Goal: Task Accomplishment & Management: Manage account settings

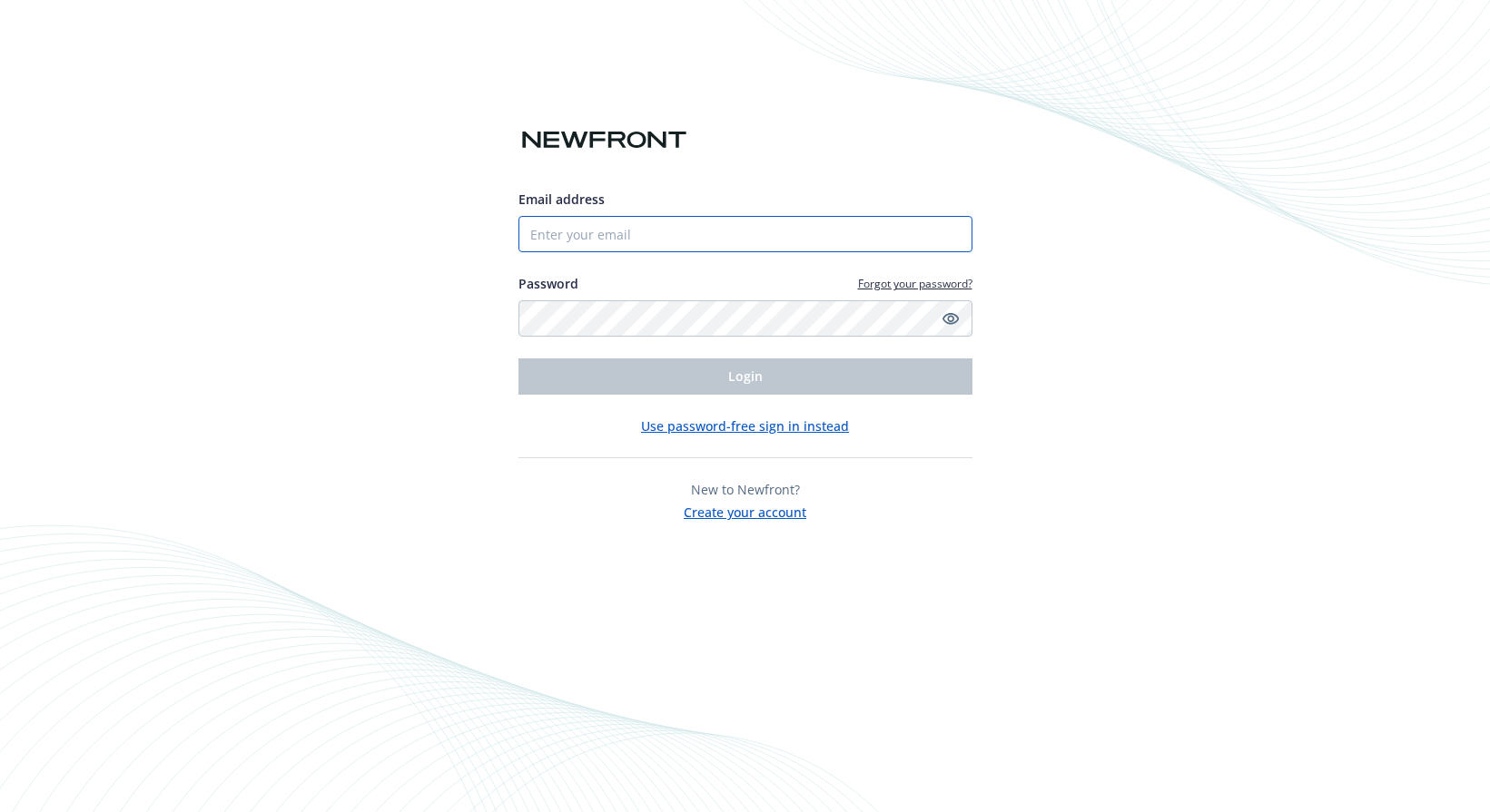
click at [623, 225] on input "Email address" at bounding box center [745, 235] width 454 height 37
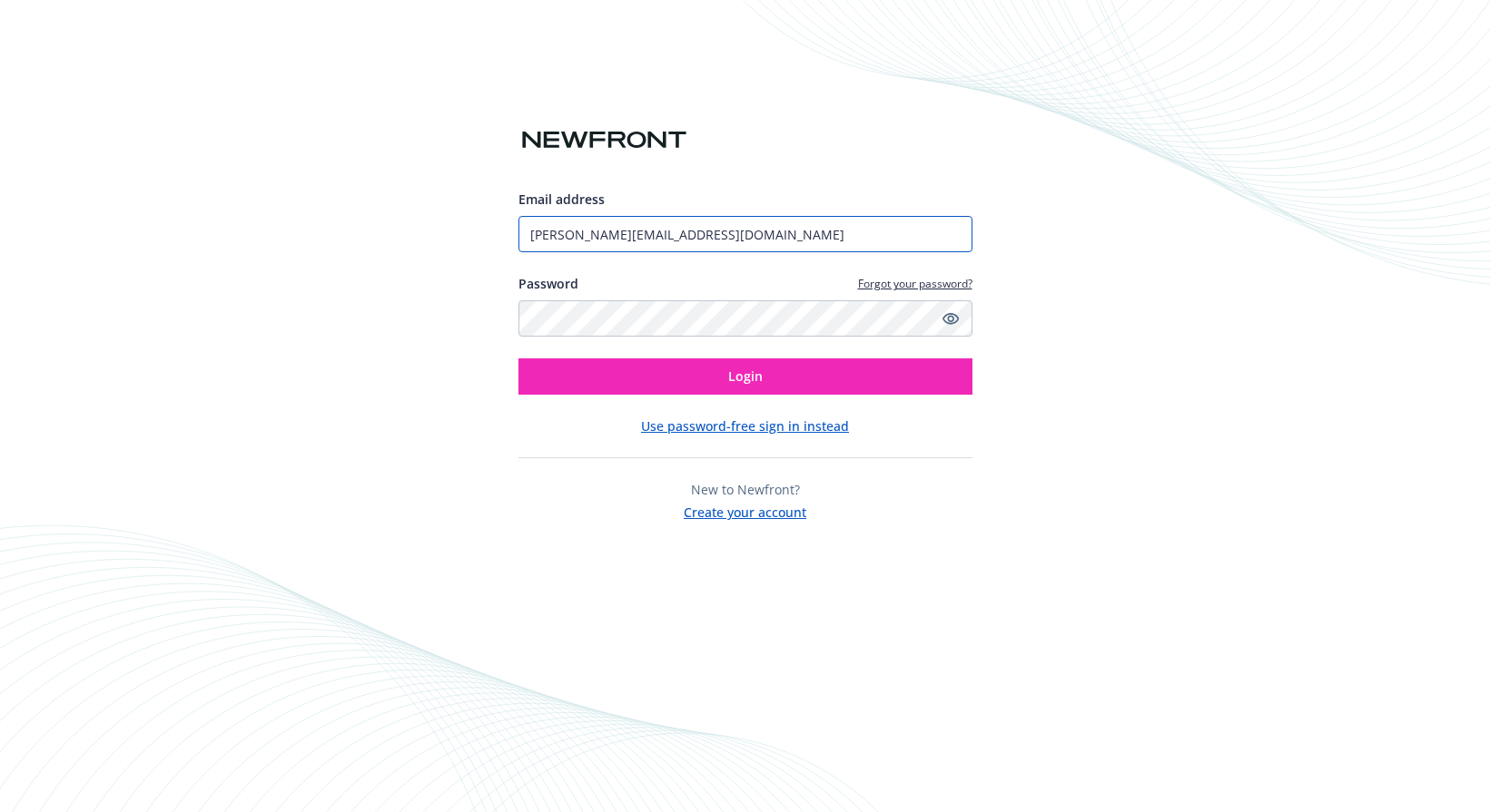
click at [519, 358] on button "Login" at bounding box center [745, 377] width 454 height 37
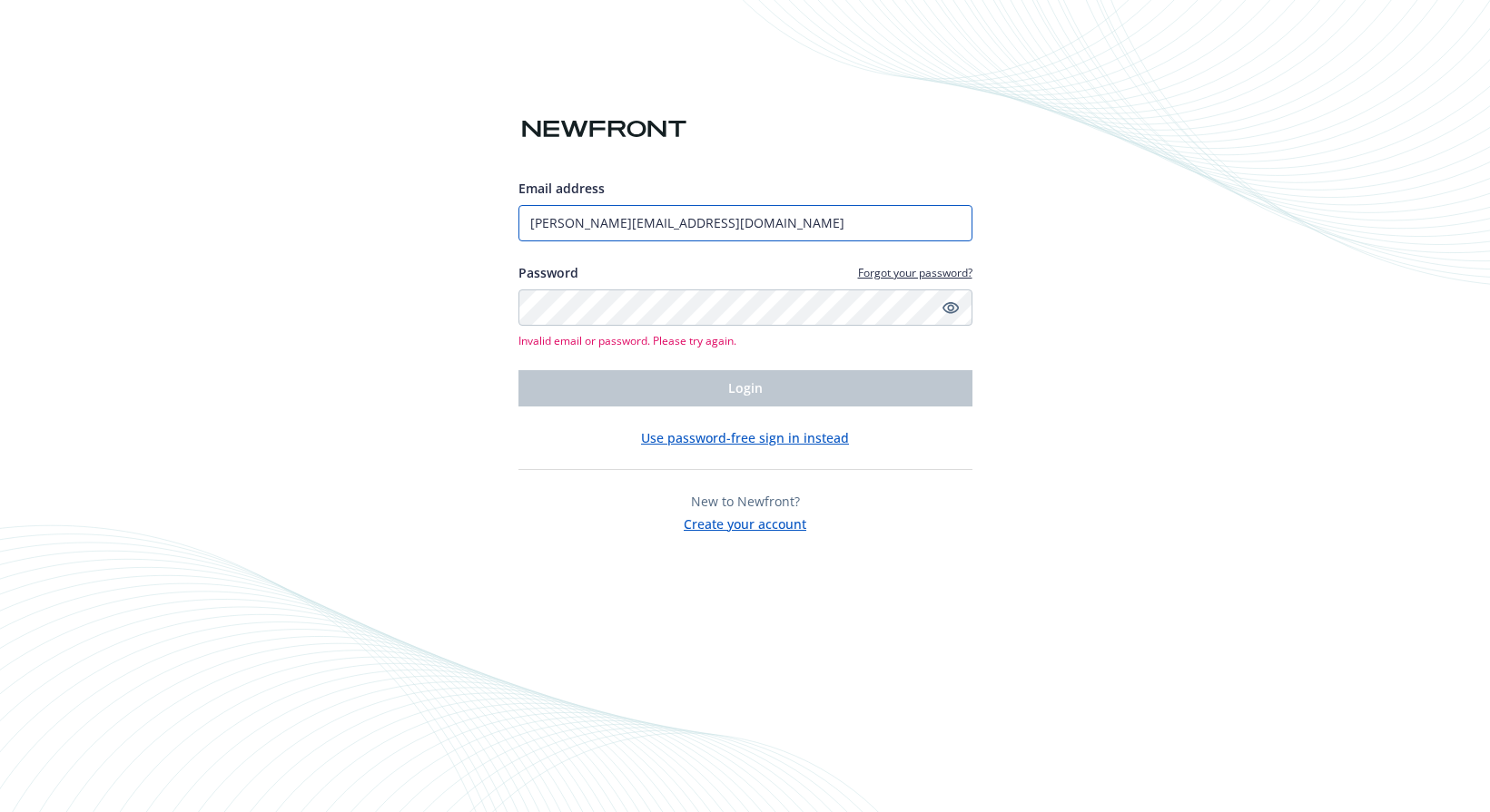
type input "[PERSON_NAME][EMAIL_ADDRESS][DOMAIN_NAME]"
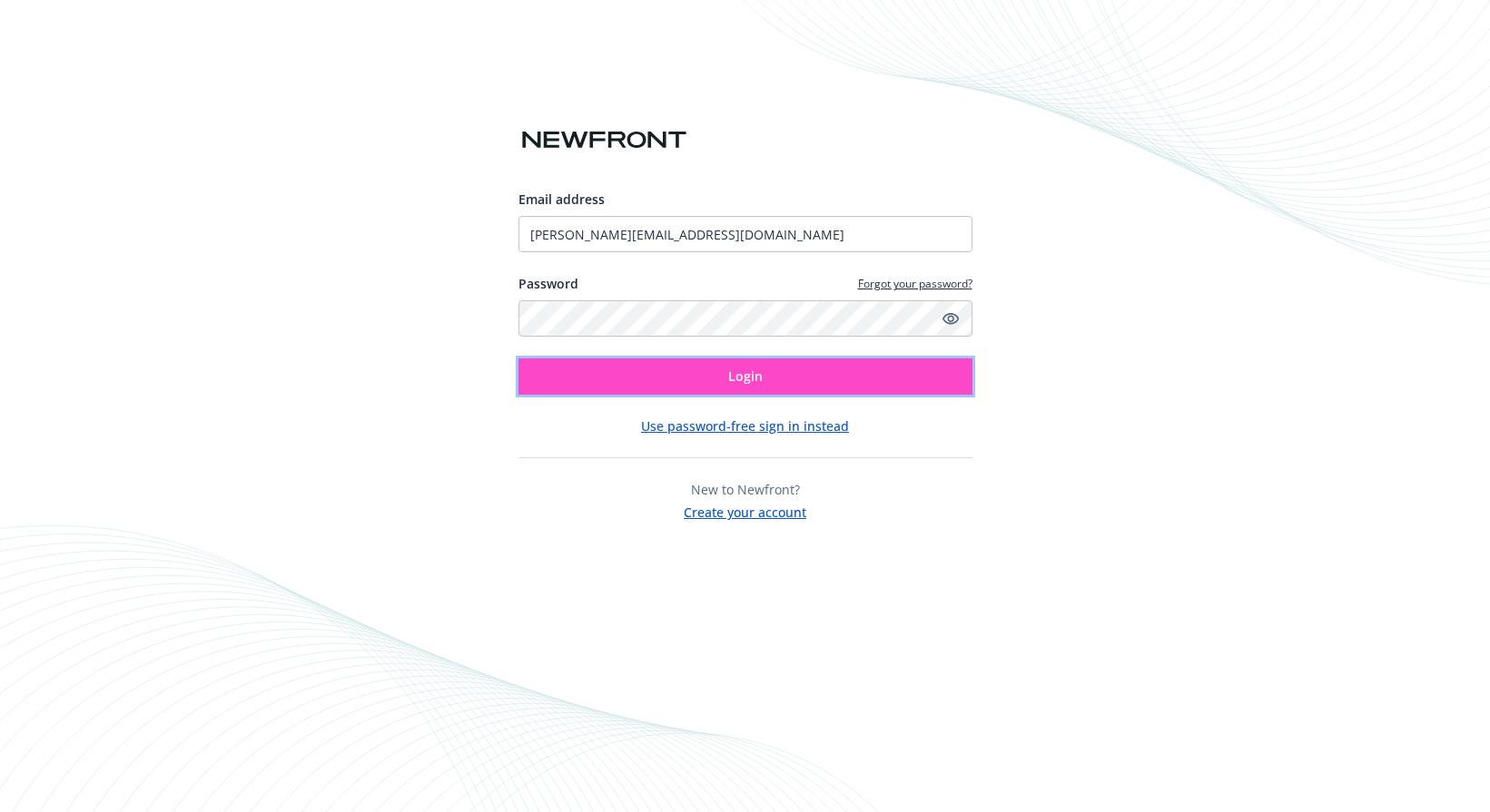
click at [693, 378] on button "Login" at bounding box center [745, 377] width 454 height 37
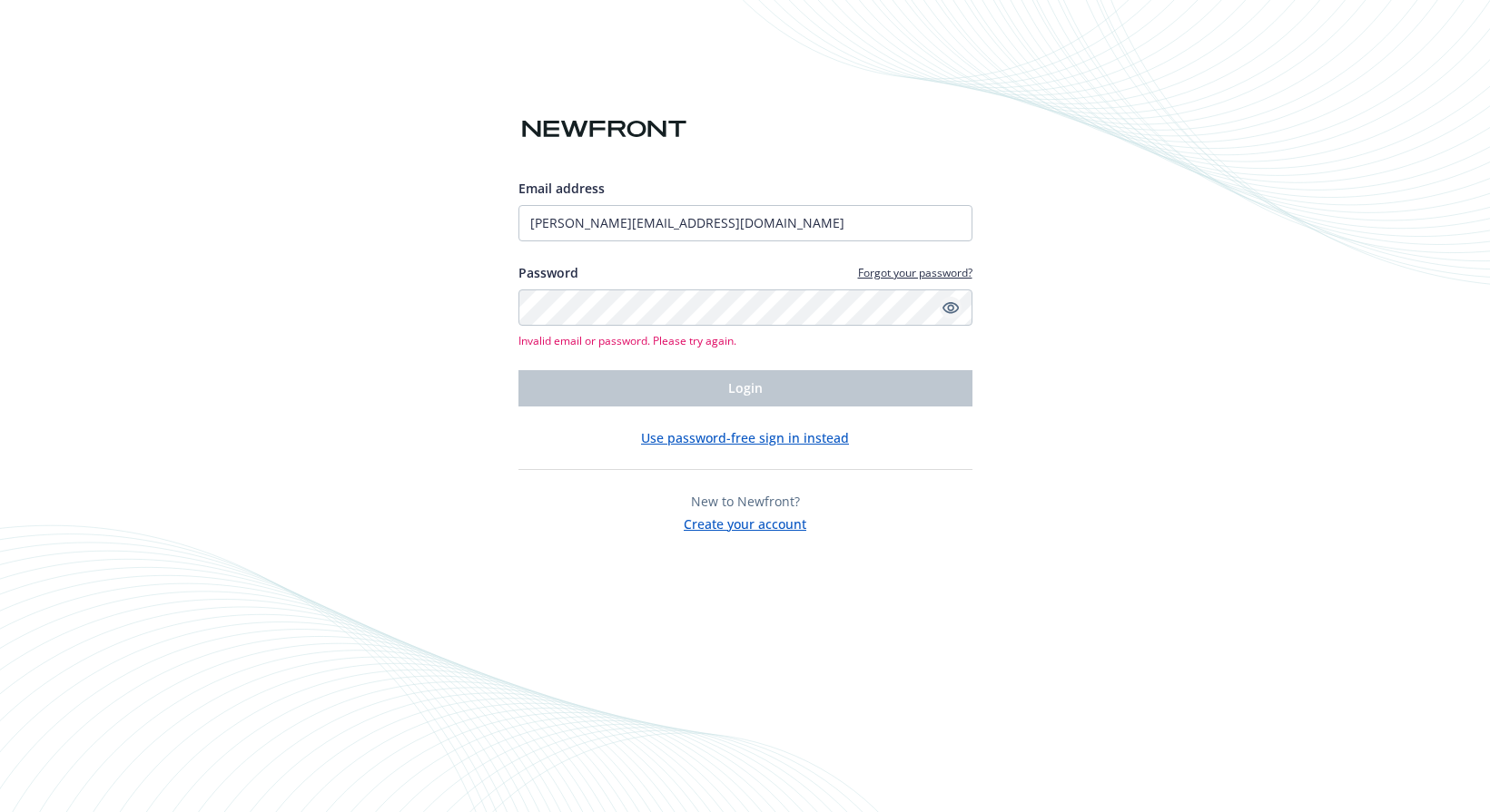
click at [946, 307] on icon "Show password" at bounding box center [949, 308] width 16 height 12
click at [527, 226] on input "[PERSON_NAME][EMAIL_ADDRESS][DOMAIN_NAME]" at bounding box center [745, 223] width 454 height 37
click at [789, 435] on button "Use password-free sign in instead" at bounding box center [745, 438] width 208 height 19
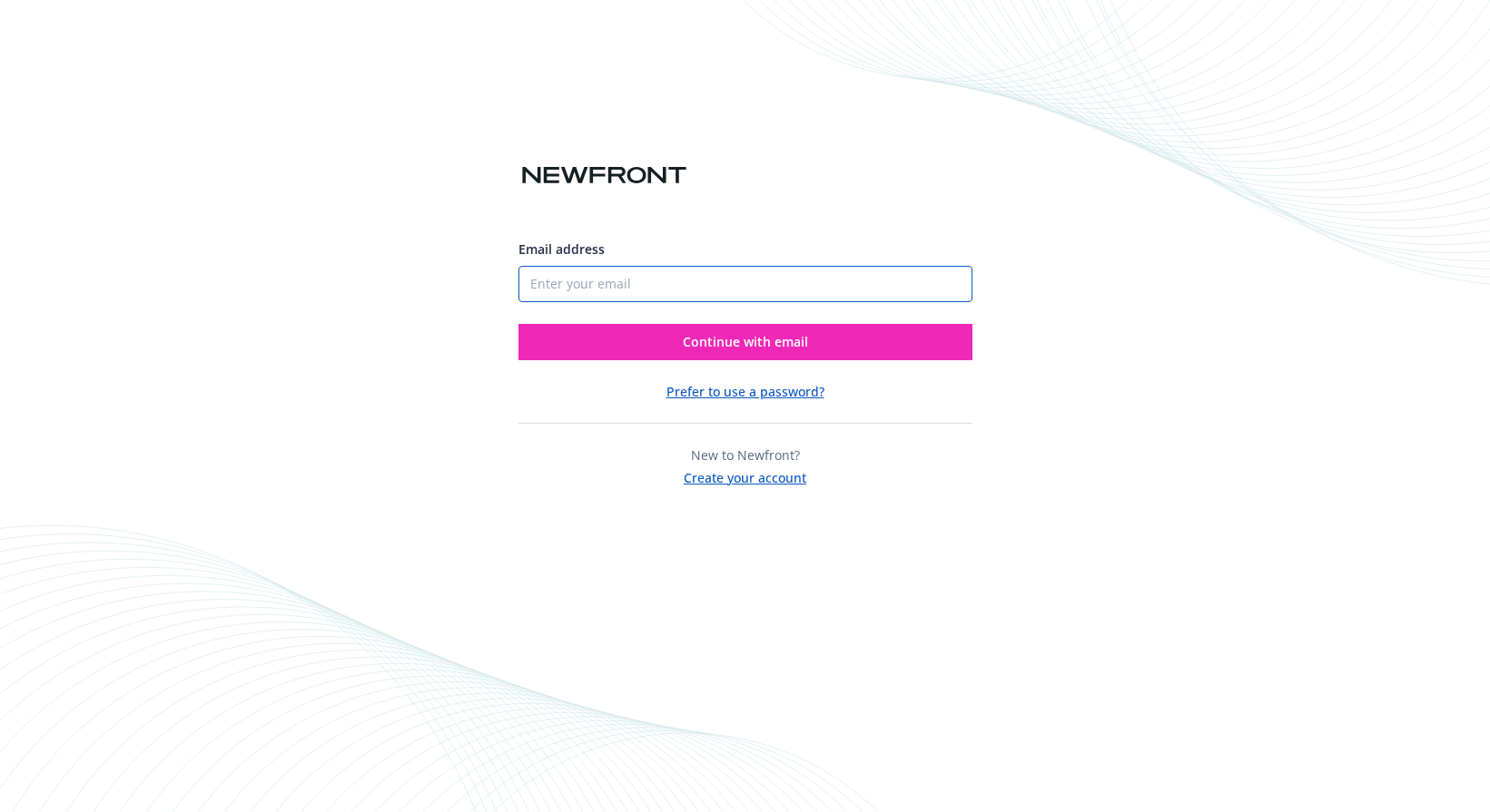
click at [829, 289] on input "Email address" at bounding box center [745, 284] width 454 height 37
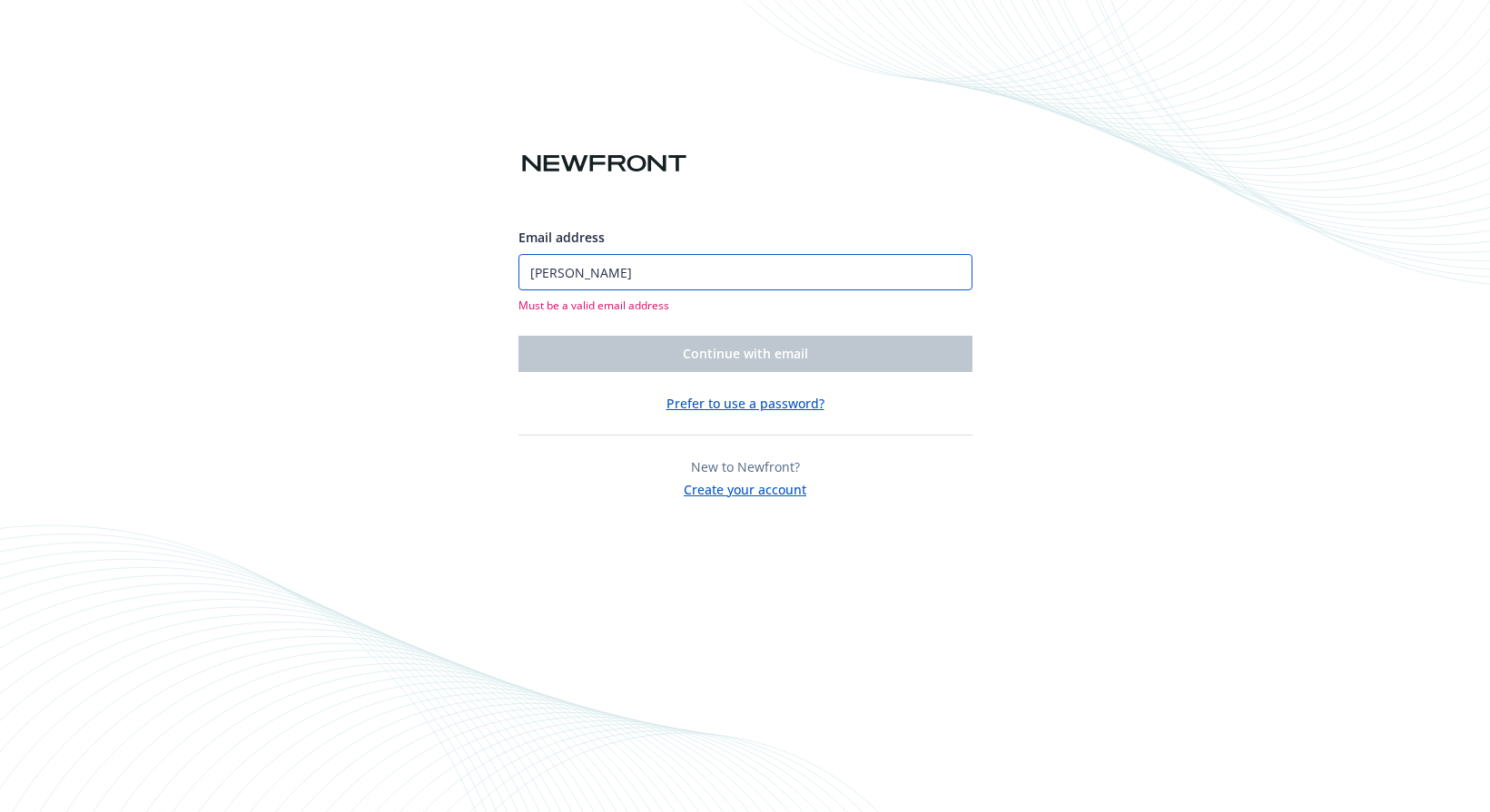
type input "J"
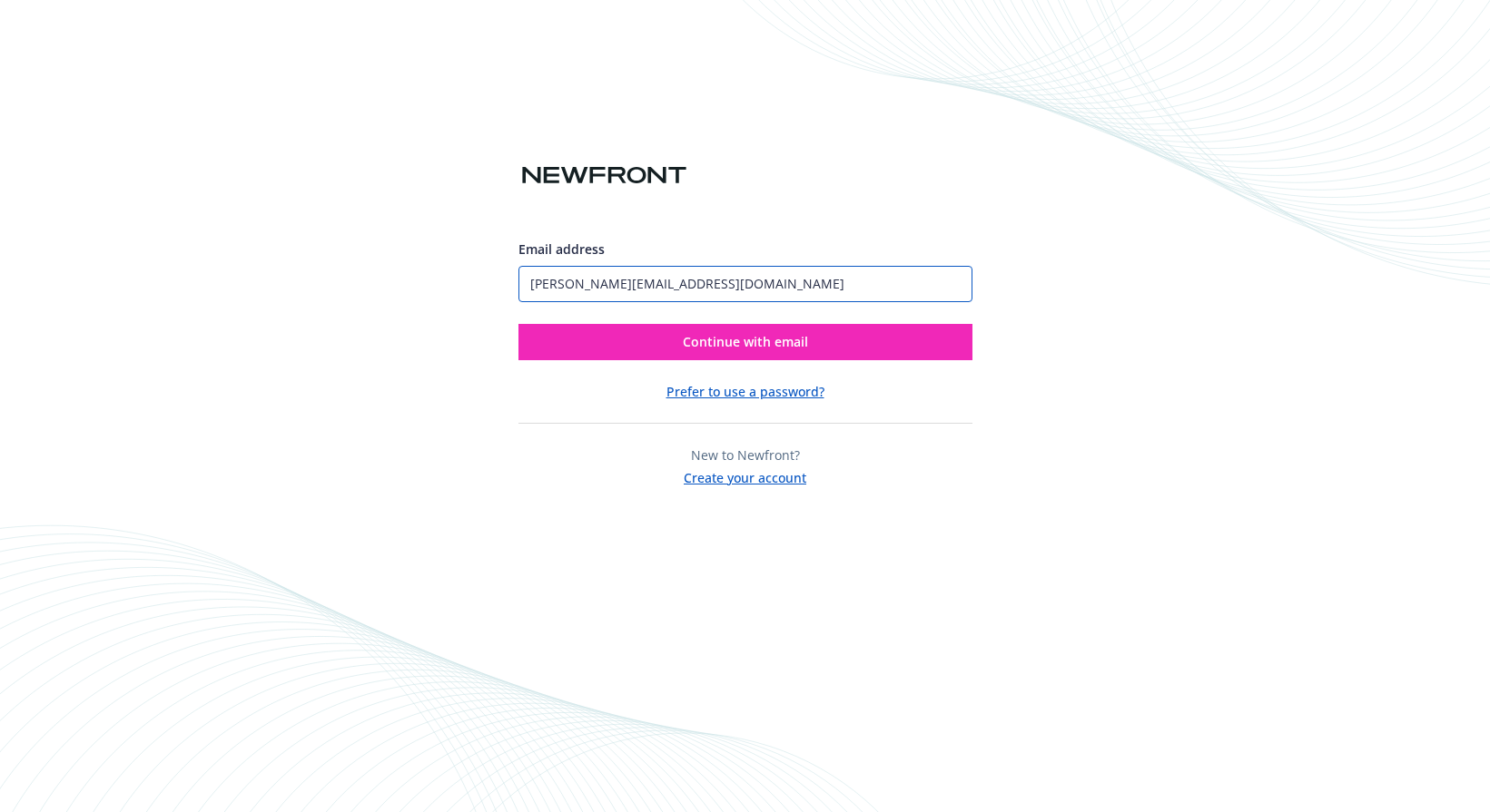
type input "[PERSON_NAME][EMAIL_ADDRESS][DOMAIN_NAME]"
click at [519, 324] on button "Continue with email" at bounding box center [745, 343] width 454 height 37
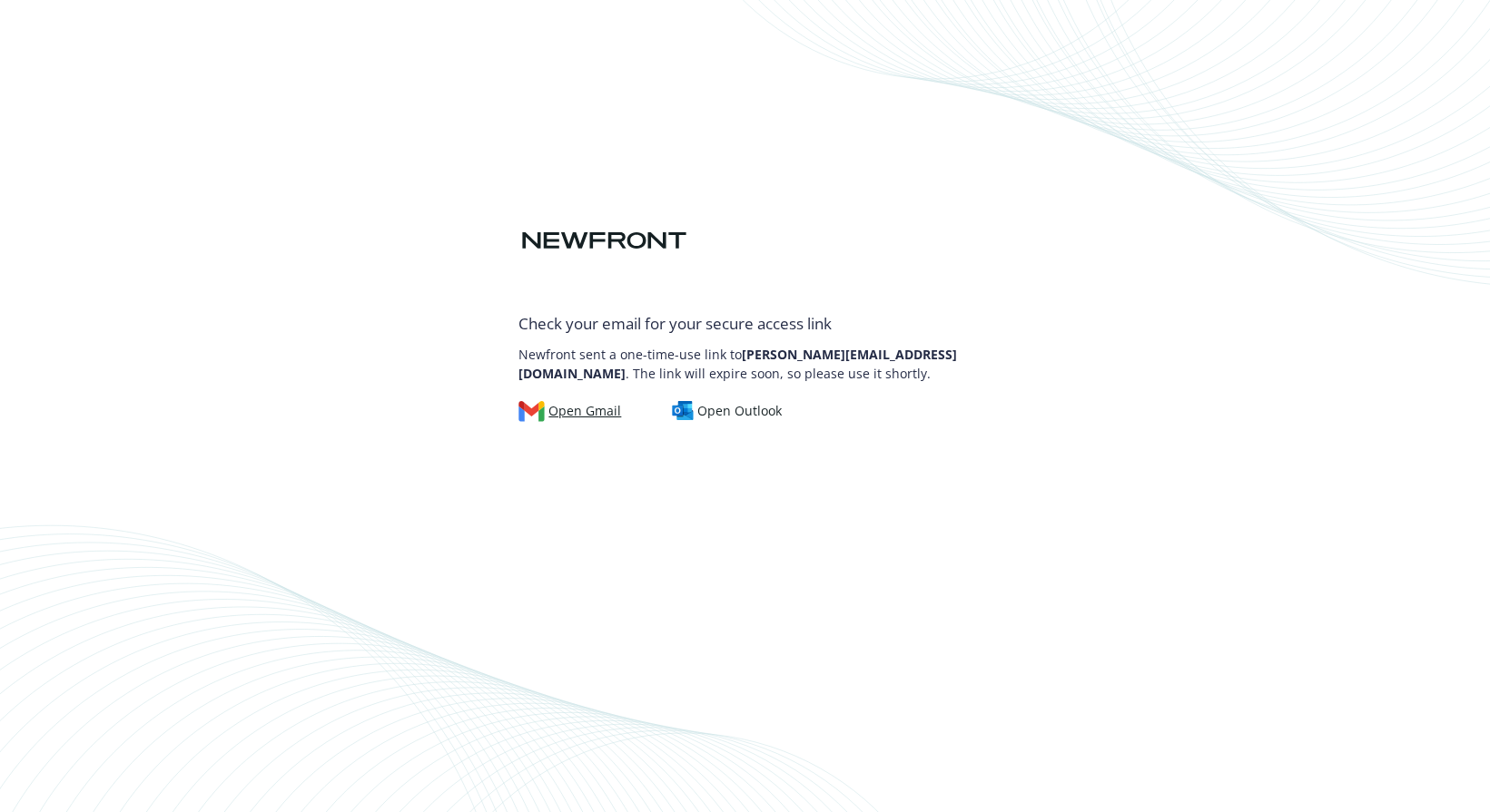
click at [554, 416] on div "Open Gmail" at bounding box center [570, 410] width 103 height 20
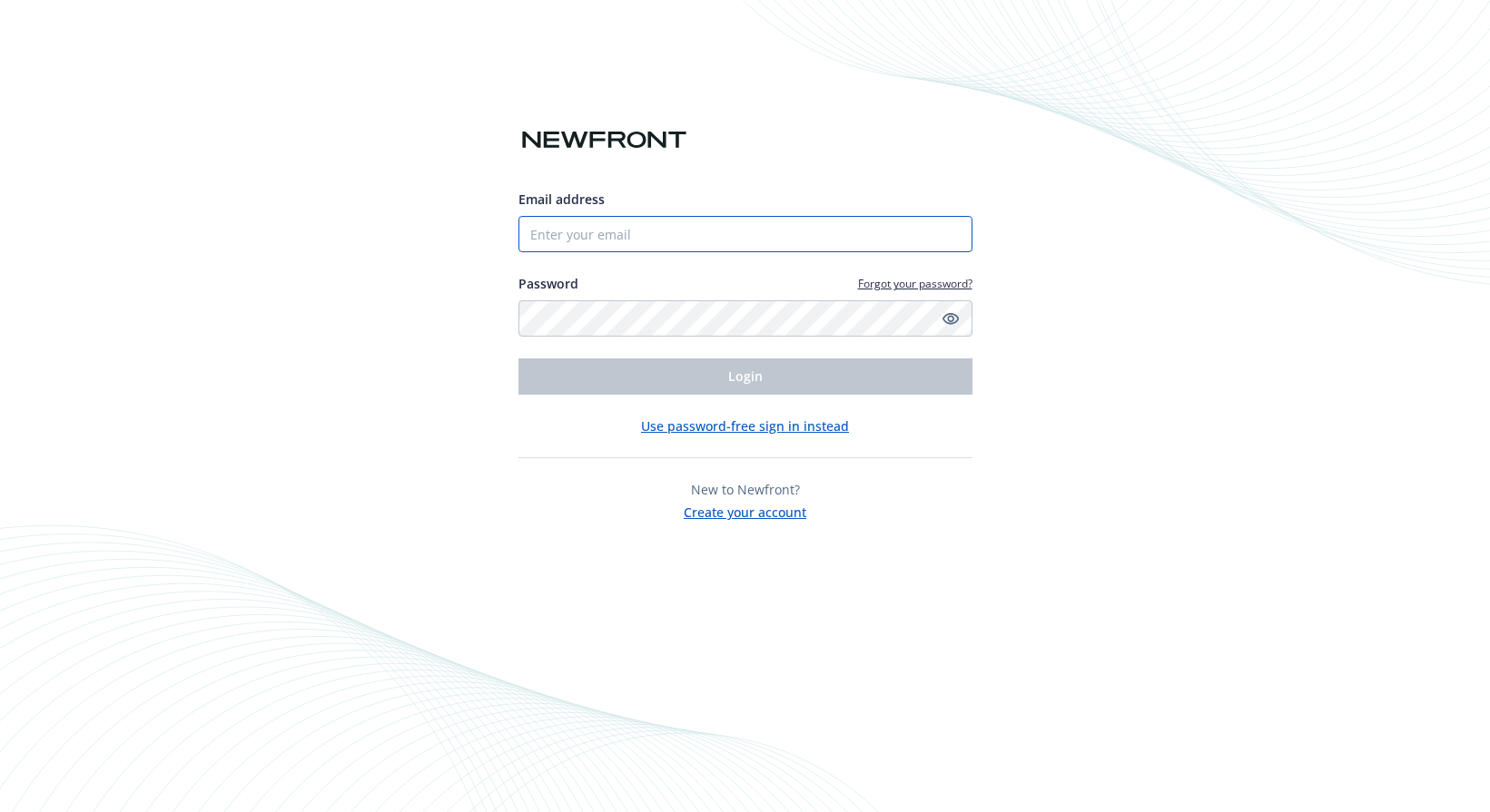
click at [841, 238] on input "Email address" at bounding box center [745, 235] width 454 height 37
type input "j"
click at [604, 236] on input "Email address" at bounding box center [745, 235] width 454 height 37
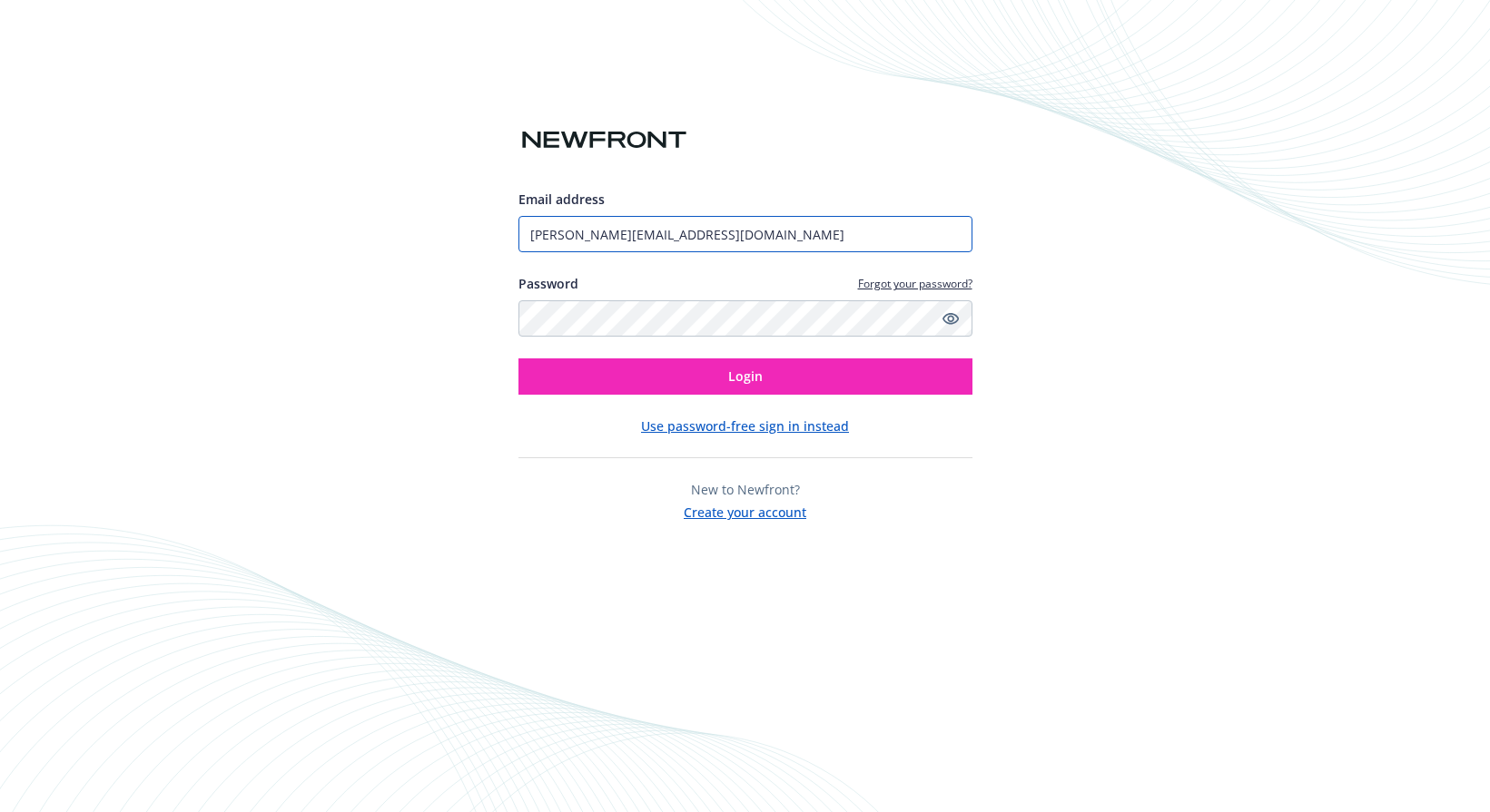
type input "[PERSON_NAME][EMAIL_ADDRESS][DOMAIN_NAME]"
click at [519, 358] on button "Login" at bounding box center [745, 377] width 454 height 37
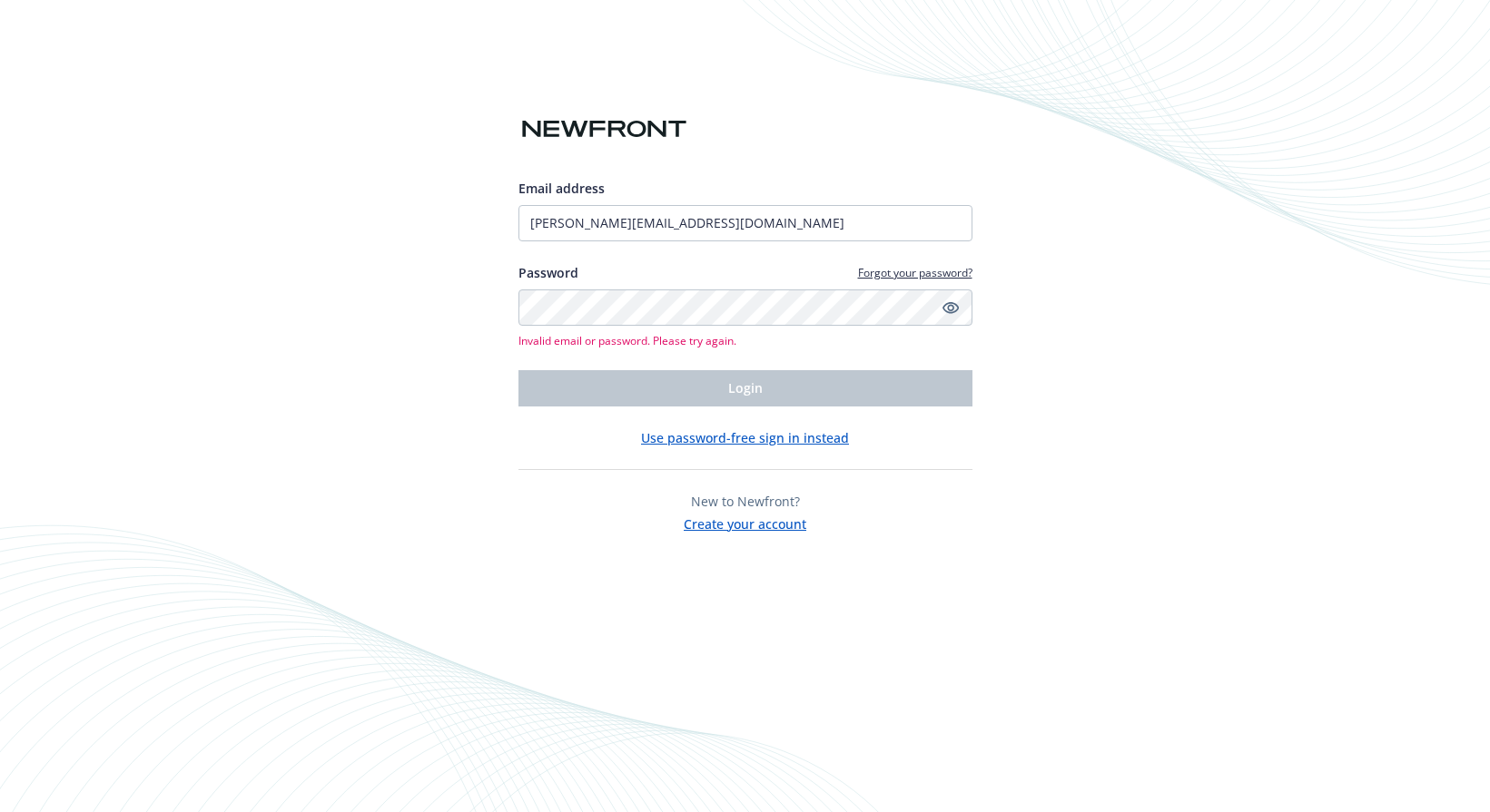
click at [954, 266] on link "Forgot your password?" at bounding box center [914, 272] width 114 height 15
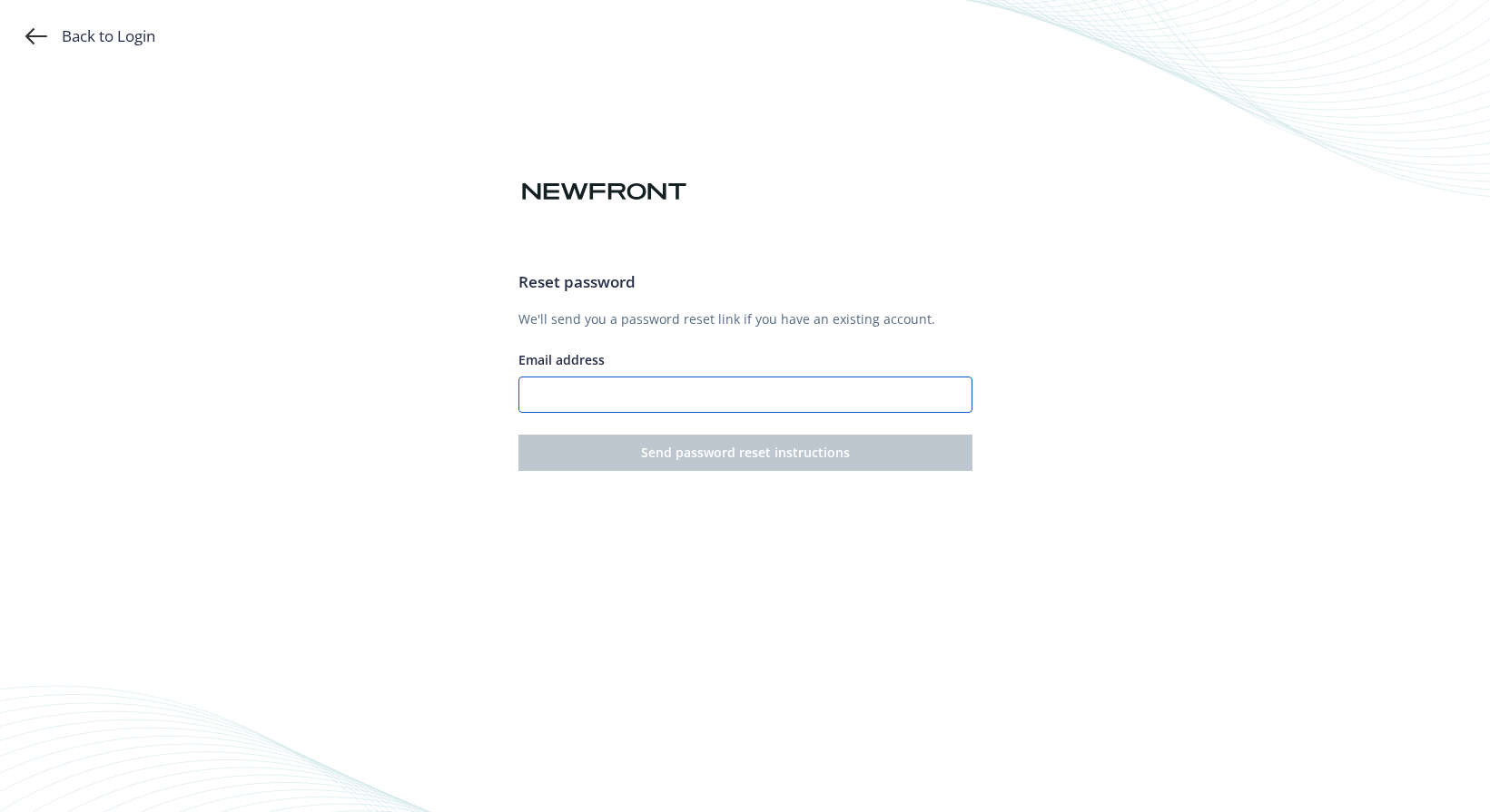
click at [709, 400] on input "Email address" at bounding box center [745, 395] width 454 height 37
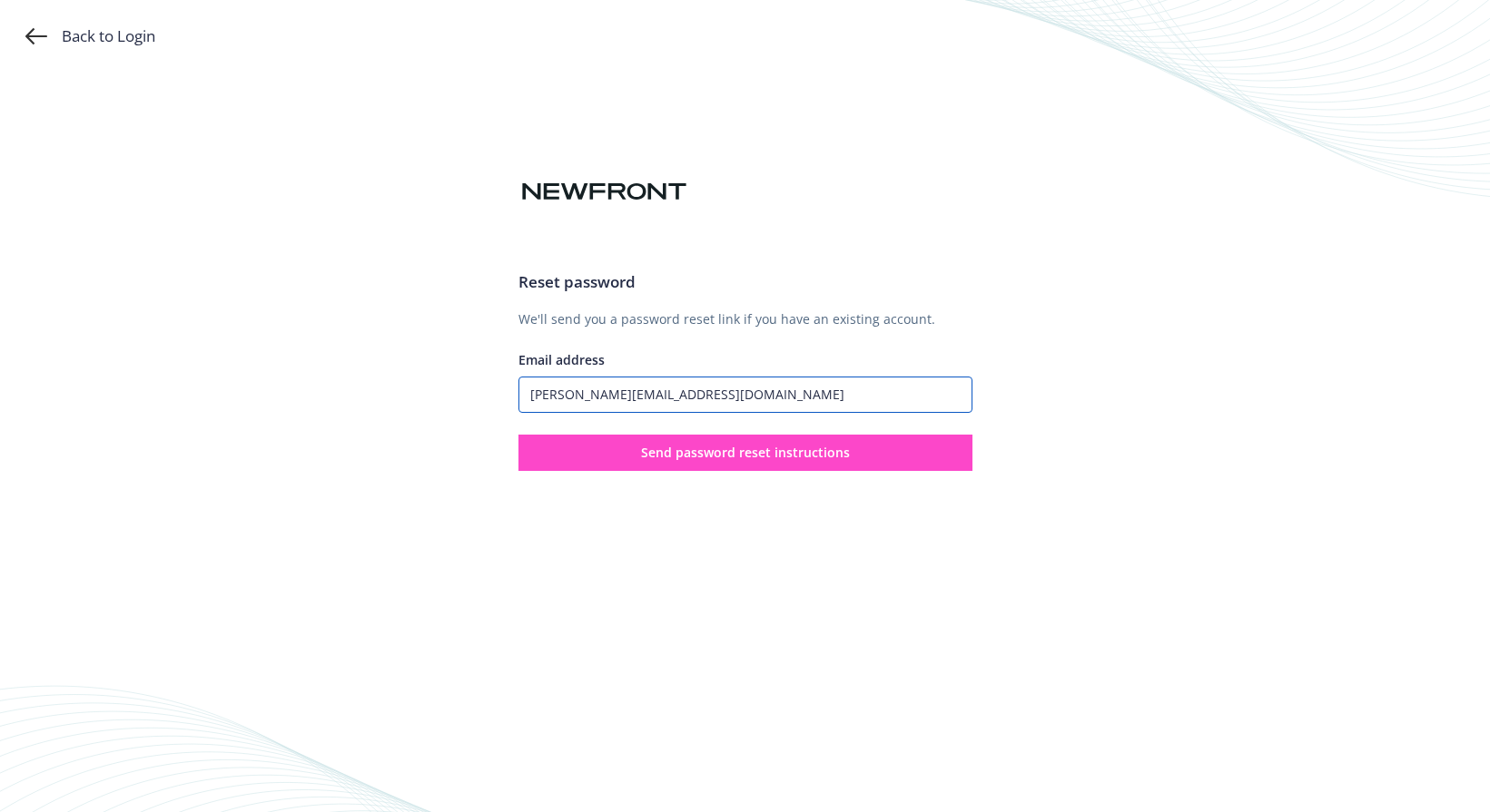
type input "Jacque@usefulsensors.com"
click at [914, 445] on button "Send password reset instructions" at bounding box center [745, 453] width 454 height 37
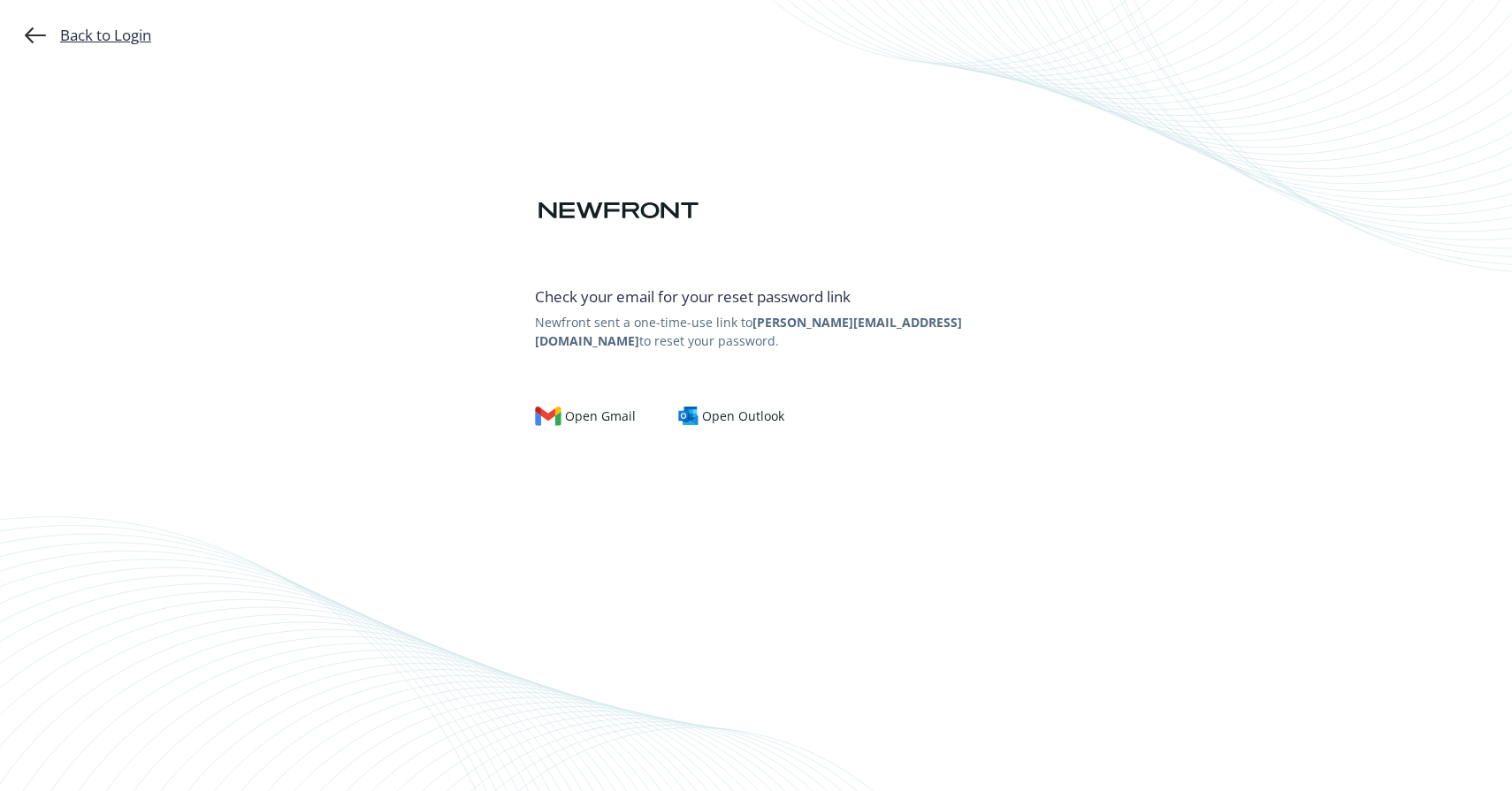
click at [66, 31] on div "Back to Login" at bounding box center [88, 35] width 126 height 22
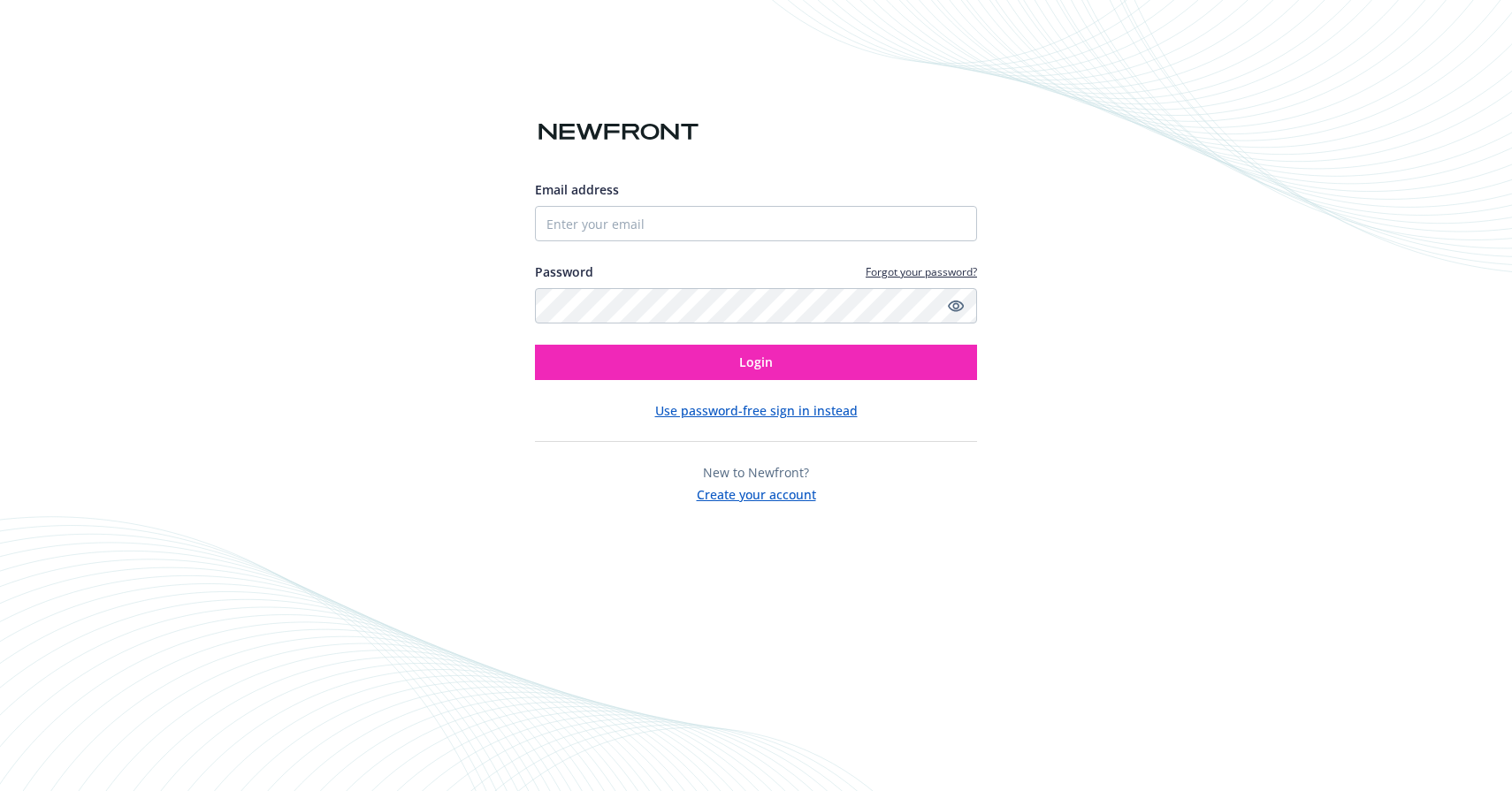
click at [965, 304] on div at bounding box center [956, 306] width 22 height 36
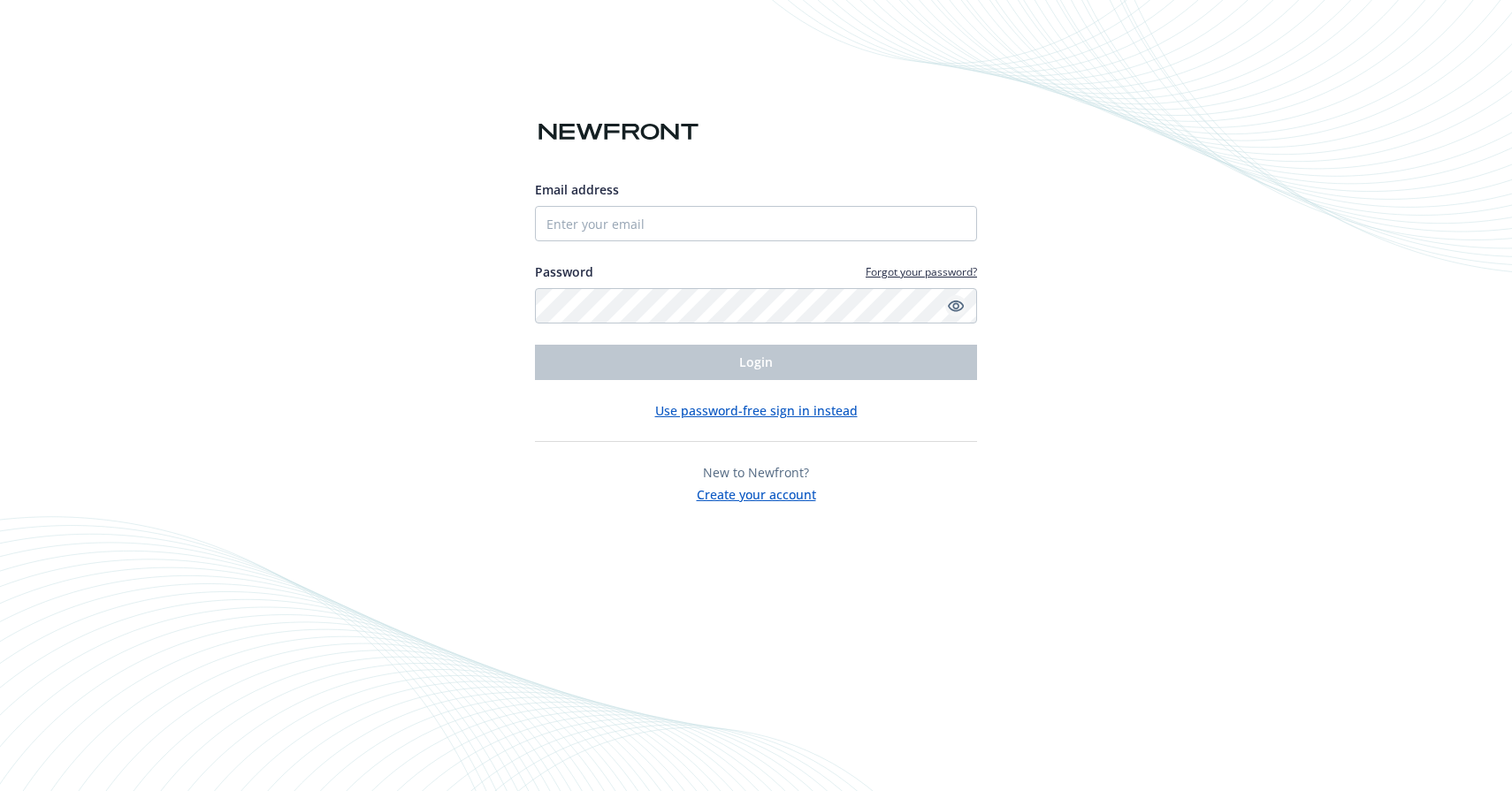
click at [956, 305] on icon "Show password" at bounding box center [956, 306] width 16 height 16
click at [505, 299] on div "Email address Password Forgot your password? Login Use password-free sign in in…" at bounding box center [756, 395] width 1512 height 791
click at [638, 219] on input "Email address" at bounding box center [756, 224] width 442 height 36
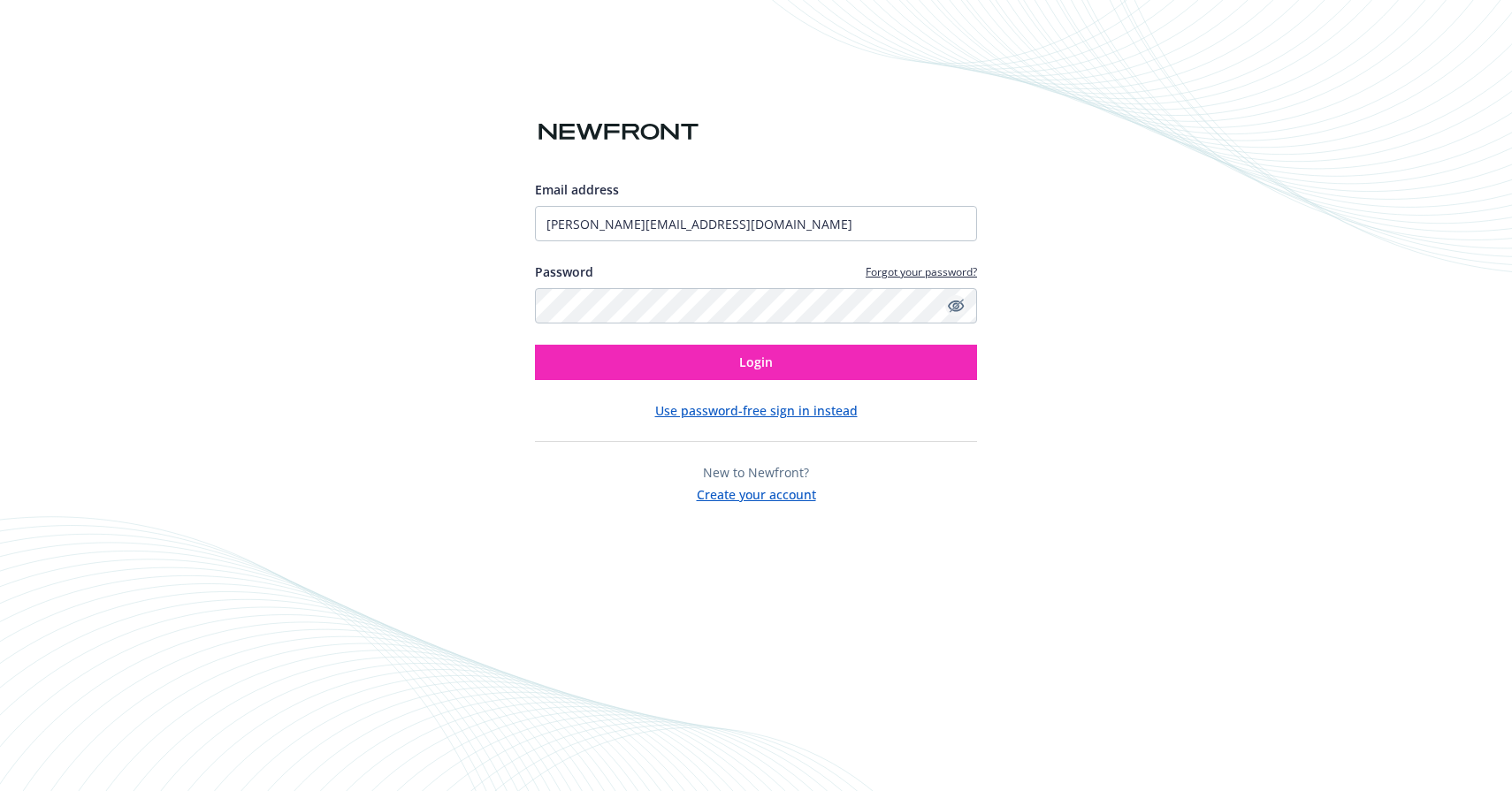
click at [1166, 349] on div "Email address Jacque@usefulsensors.com Password Forgot your password? Login Use…" at bounding box center [756, 395] width 1512 height 791
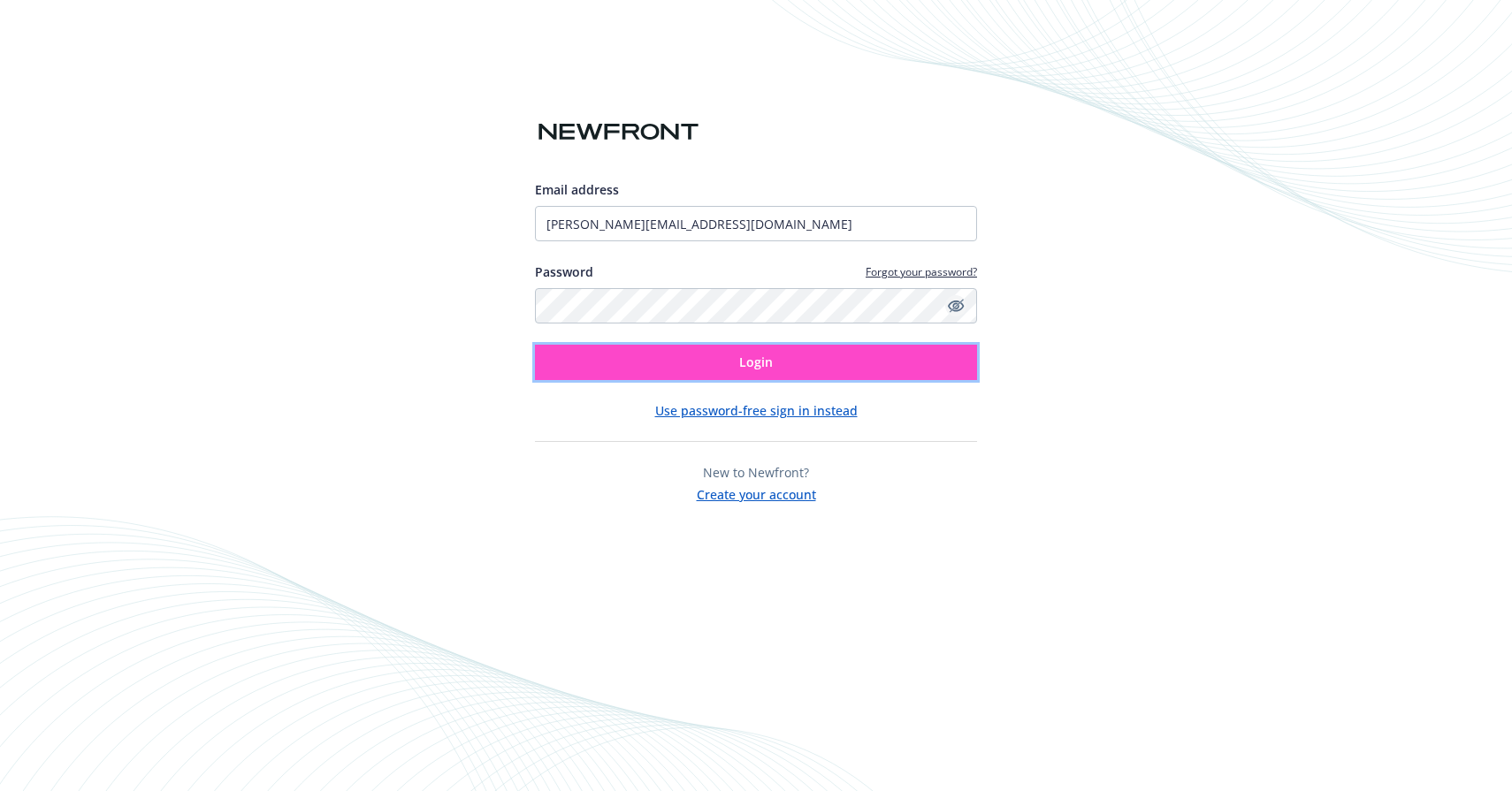
click at [963, 361] on button "Login" at bounding box center [756, 363] width 442 height 36
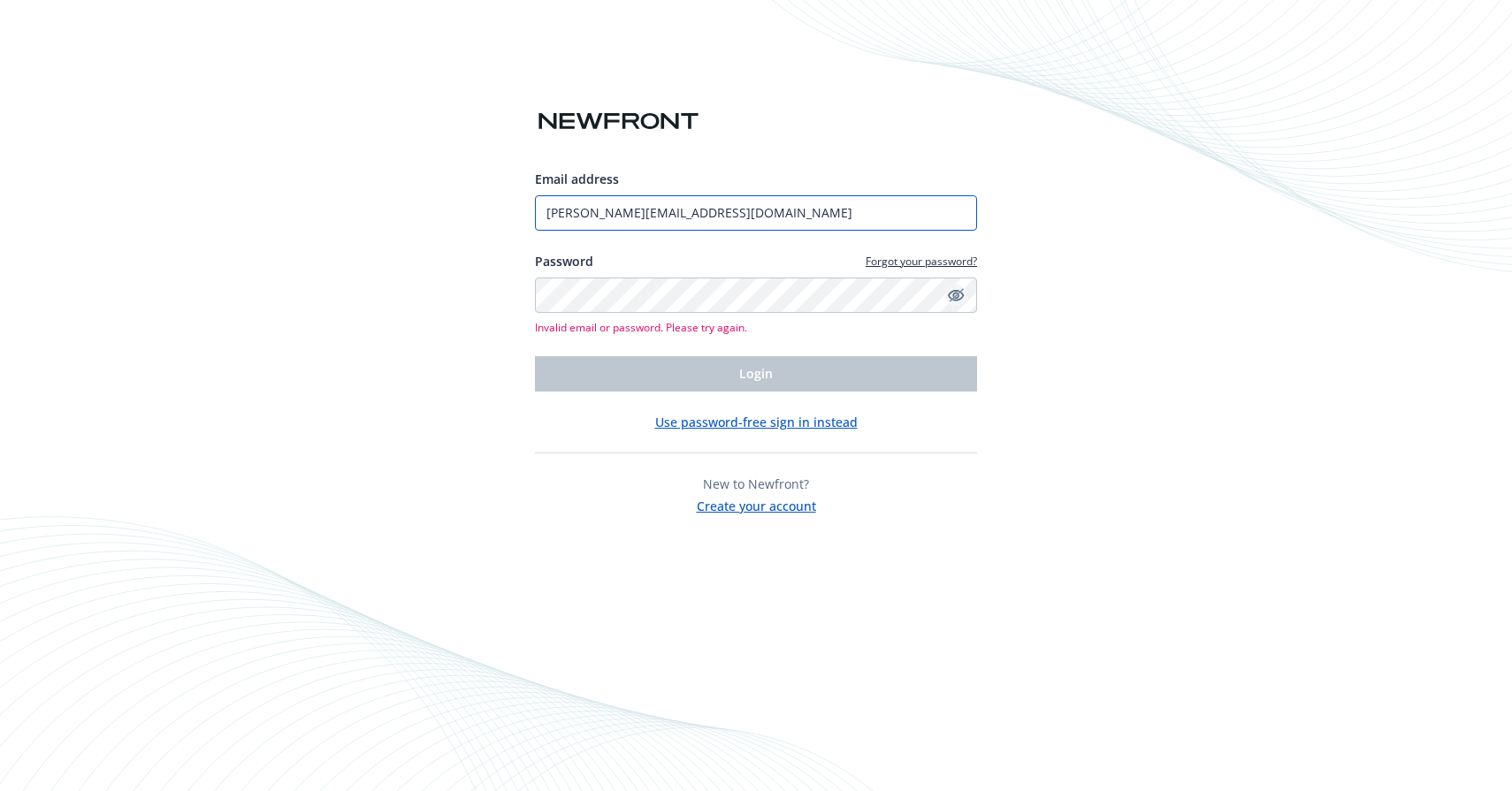
click at [710, 221] on input "Jacque@usefulsensors.com" at bounding box center [756, 214] width 442 height 36
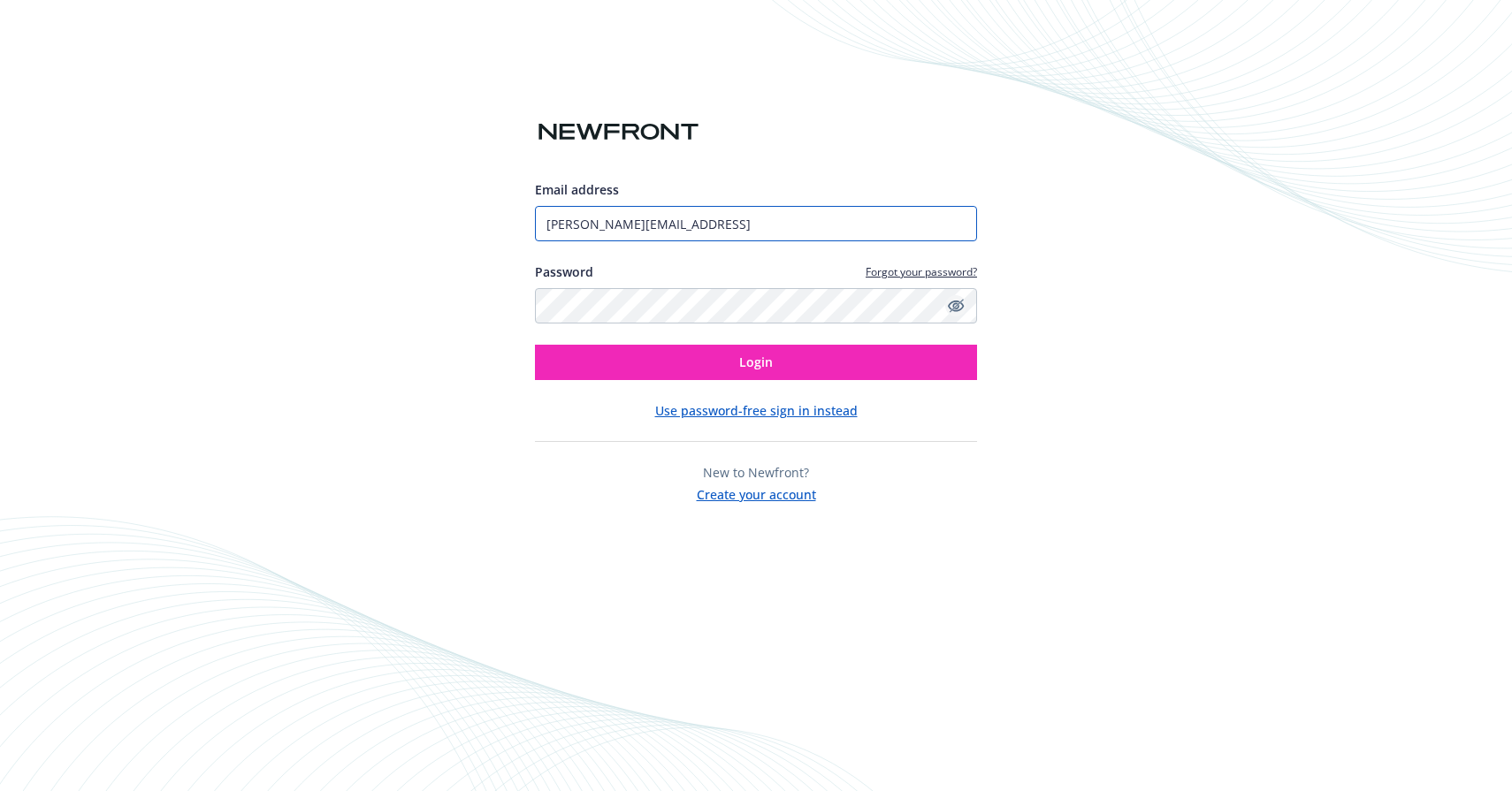
type input "Jacque@moonshine.ai"
click at [535, 345] on button "Login" at bounding box center [756, 363] width 442 height 36
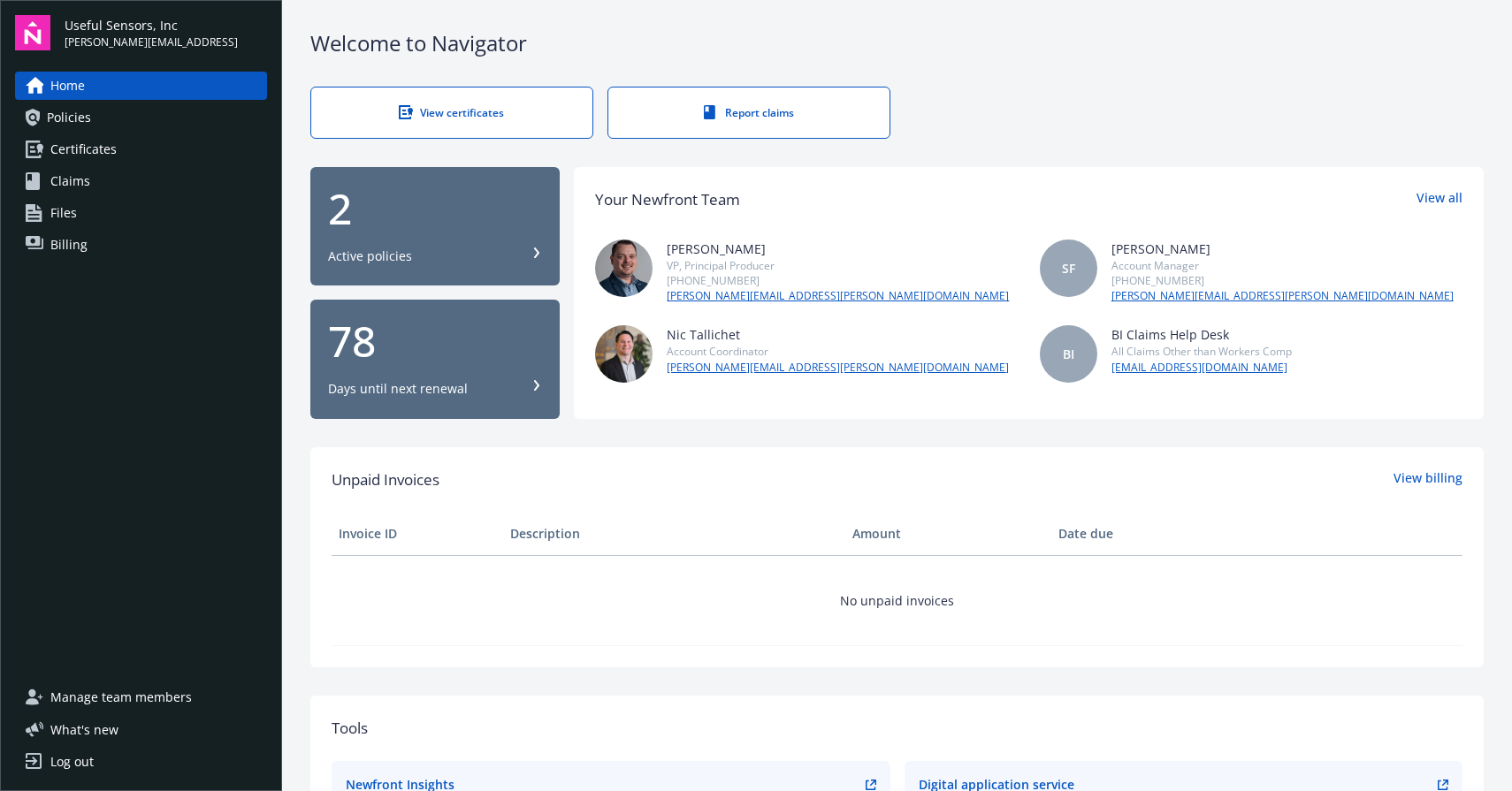
click at [57, 114] on span "Policies" at bounding box center [69, 118] width 44 height 28
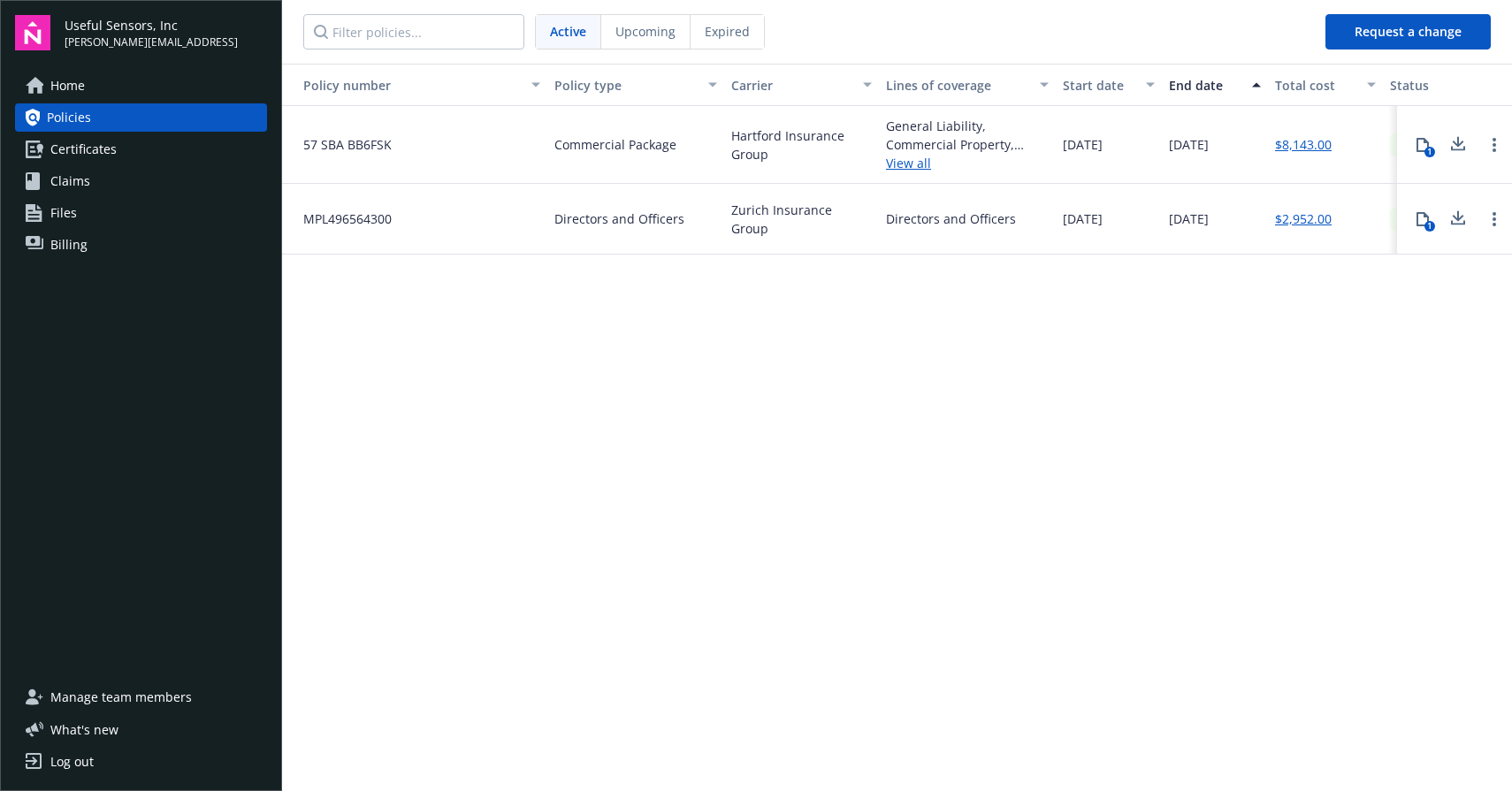
click at [911, 162] on link "View all" at bounding box center [967, 164] width 163 height 19
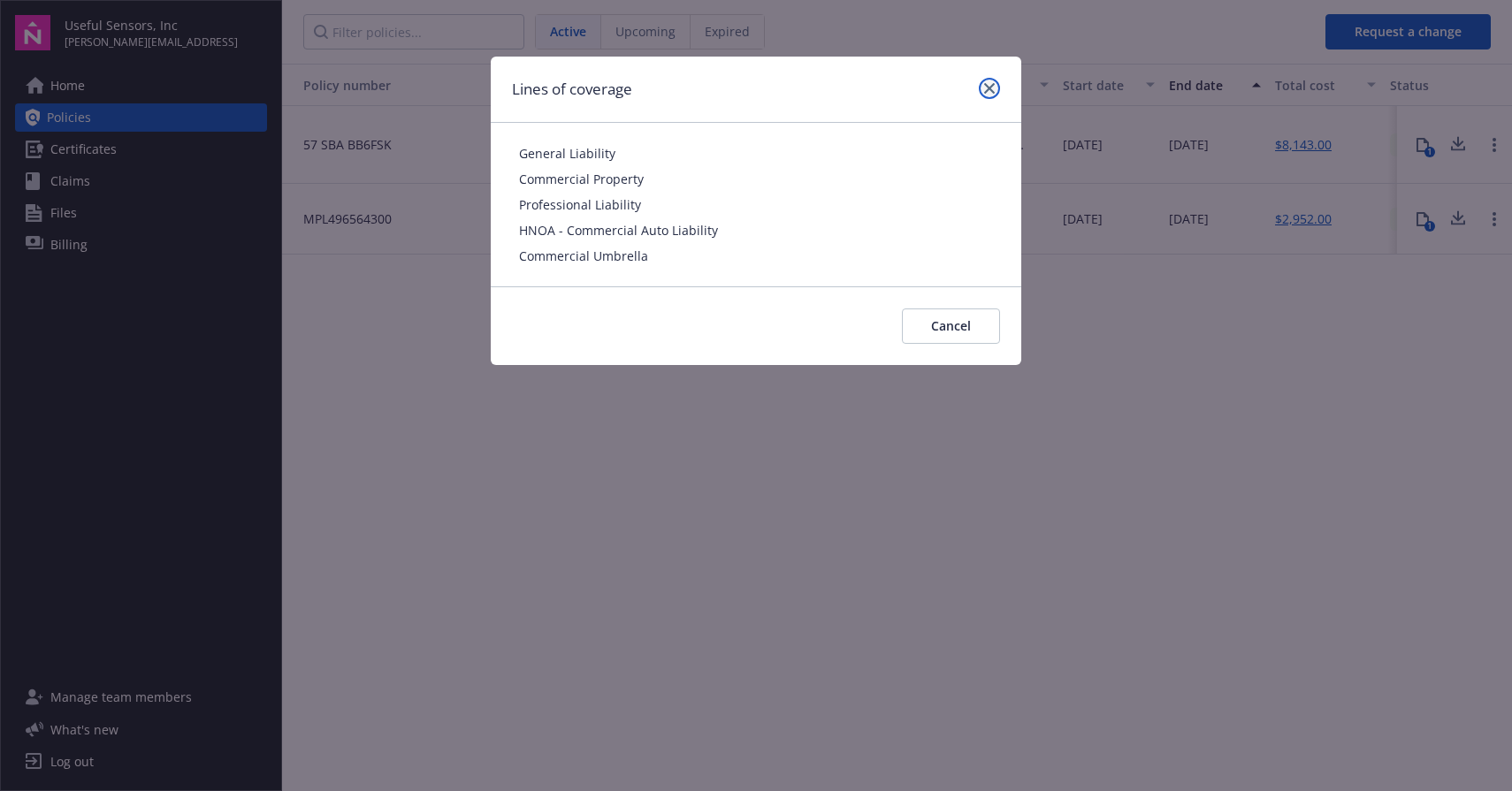
click at [987, 79] on link "close" at bounding box center [990, 88] width 22 height 22
